Goal: Transaction & Acquisition: Book appointment/travel/reservation

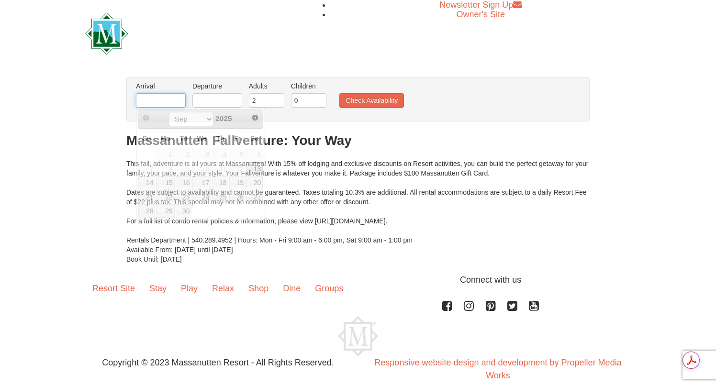
click at [154, 97] on input "text" at bounding box center [161, 100] width 50 height 14
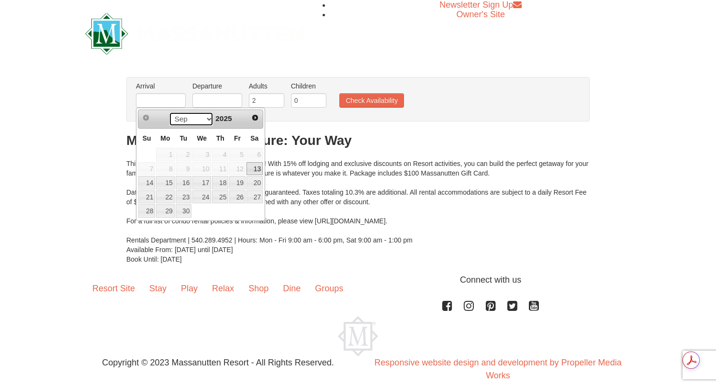
click at [207, 119] on select "Sep Oct Nov Dec" at bounding box center [191, 119] width 44 height 14
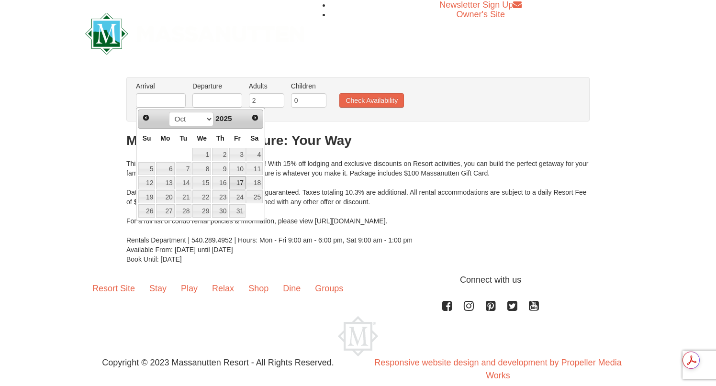
click at [239, 182] on link "17" at bounding box center [237, 182] width 16 height 13
type input "[DATE]"
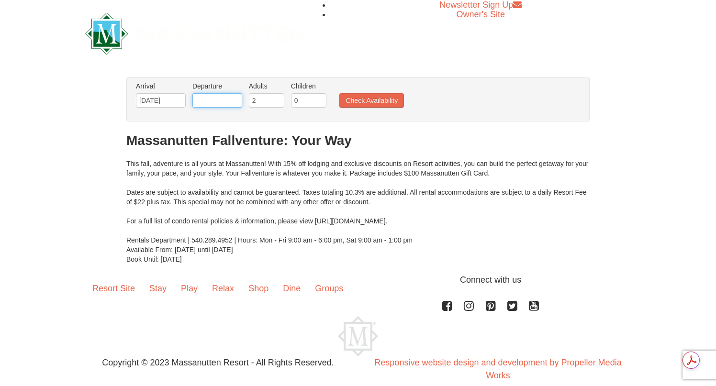
click at [218, 98] on input "text" at bounding box center [217, 100] width 50 height 14
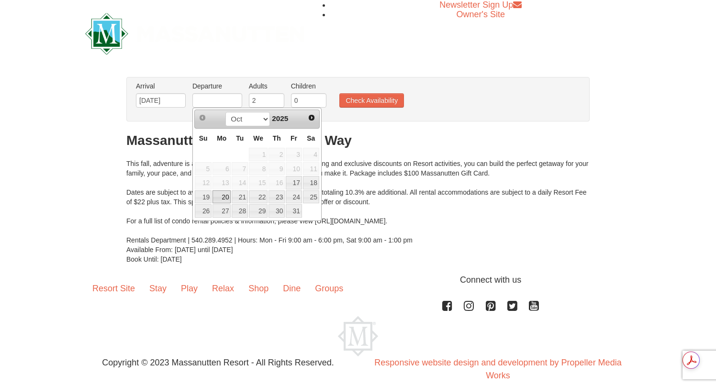
click at [221, 198] on link "20" at bounding box center [221, 196] width 18 height 13
type input "[DATE]"
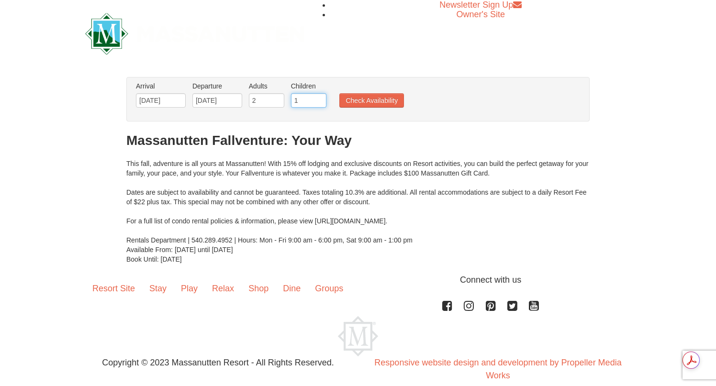
click at [321, 97] on input "1" at bounding box center [308, 100] width 35 height 14
type input "2"
click at [321, 97] on input "2" at bounding box center [308, 100] width 35 height 14
click at [360, 102] on button "Check Availability" at bounding box center [371, 100] width 65 height 14
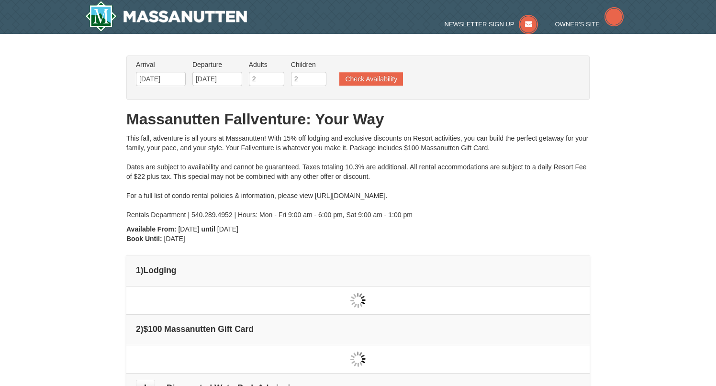
type input "[DATE]"
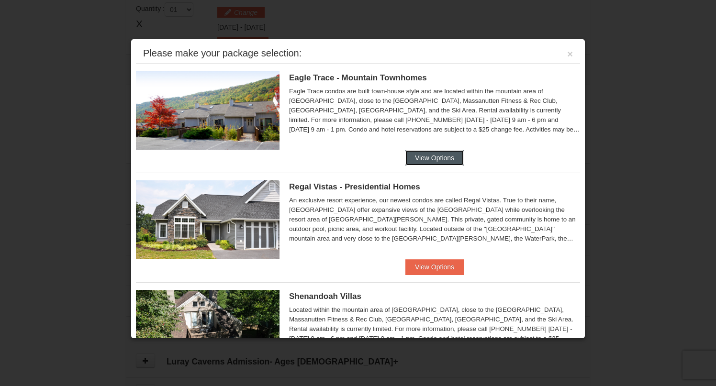
click at [437, 163] on button "View Options" at bounding box center [434, 157] width 58 height 15
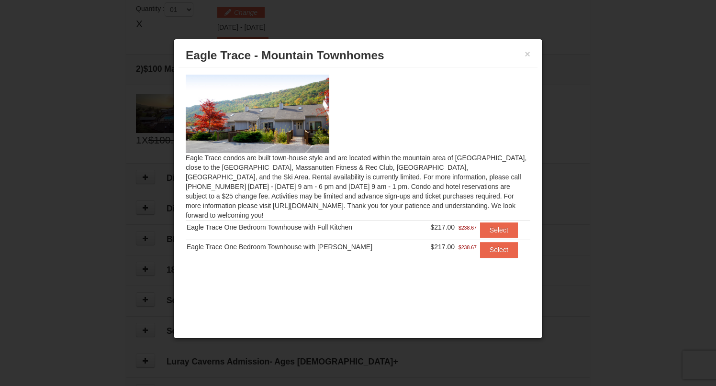
click at [82, 151] on div at bounding box center [358, 193] width 716 height 386
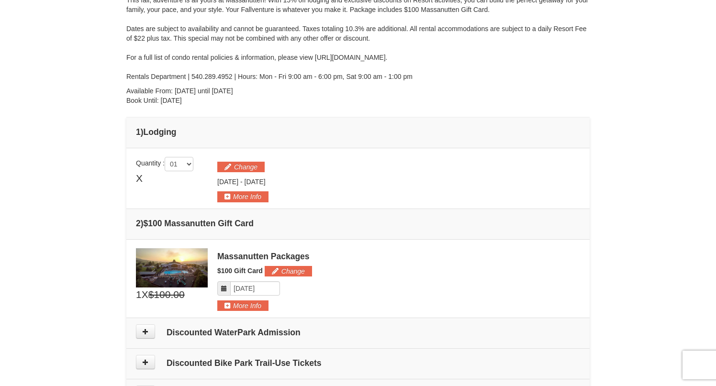
scroll to position [128, 0]
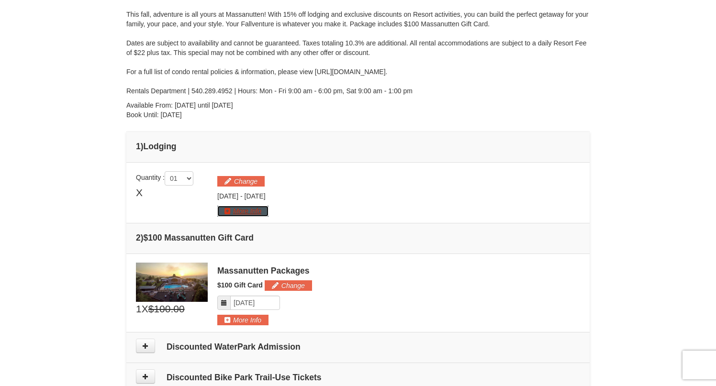
click at [247, 213] on button "More Info" at bounding box center [242, 211] width 51 height 11
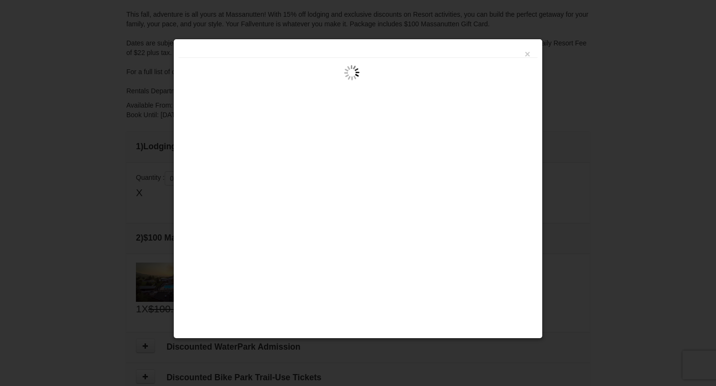
click at [356, 128] on div "×" at bounding box center [357, 189] width 369 height 300
click at [531, 53] on div "×" at bounding box center [357, 51] width 359 height 14
click at [528, 54] on button "×" at bounding box center [527, 54] width 6 height 10
